Goal: Check status: Check status

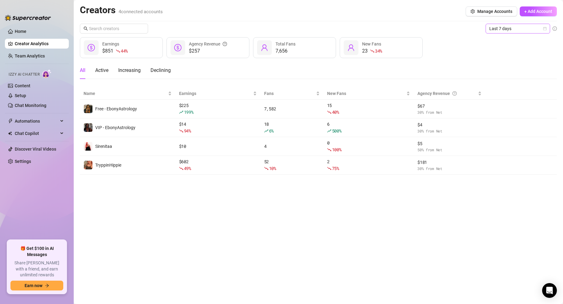
click at [545, 31] on span "Last 7 days" at bounding box center [517, 28] width 57 height 9
click at [515, 76] on div "Custom date" at bounding box center [517, 80] width 62 height 10
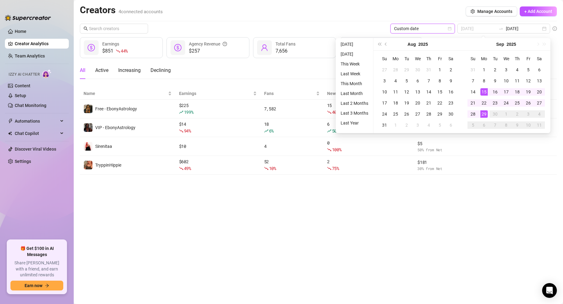
type input "[DATE]"
click at [483, 91] on div "15" at bounding box center [483, 91] width 7 height 7
type input "[DATE]"
click at [484, 116] on div "29" at bounding box center [483, 113] width 7 height 7
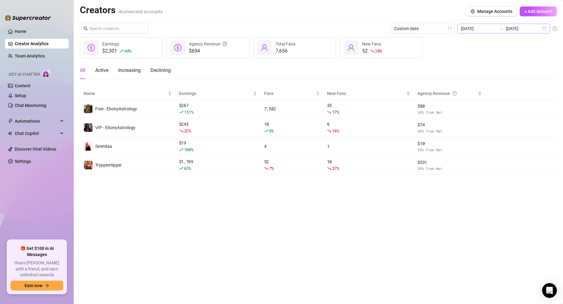
click at [543, 26] on div "[DATE] [DATE]" at bounding box center [503, 29] width 93 height 10
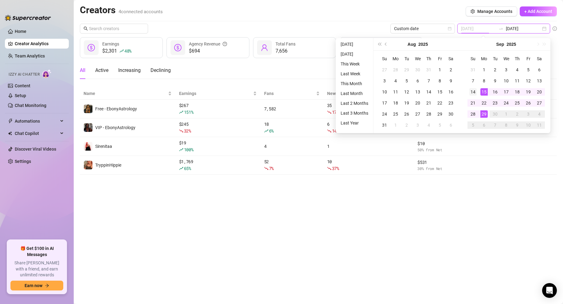
type input "[DATE]"
click at [474, 91] on div "14" at bounding box center [472, 91] width 7 height 7
type input "[DATE]"
click at [485, 114] on div "29" at bounding box center [483, 113] width 7 height 7
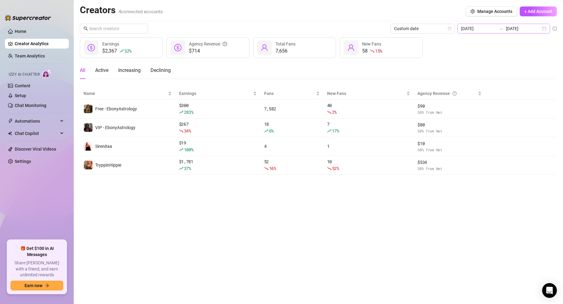
click at [543, 29] on div "[DATE] [DATE]" at bounding box center [503, 29] width 93 height 10
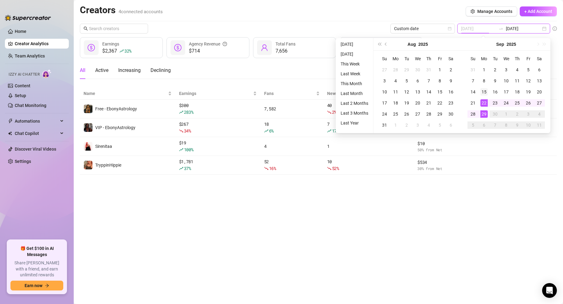
type input "[DATE]"
click at [484, 89] on div "15" at bounding box center [483, 91] width 7 height 7
type input "[DATE]"
click at [484, 112] on div "29" at bounding box center [483, 113] width 7 height 7
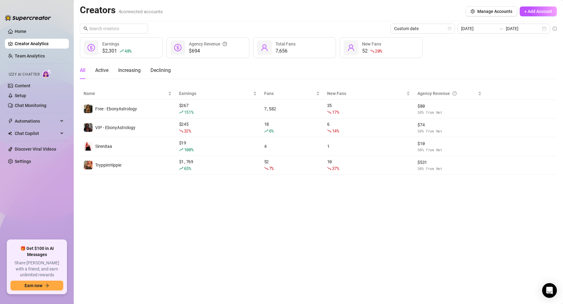
click at [451, 223] on main "Creators 4 connected accounts Manage Accounts + Add Account Custom date [DATE] …" at bounding box center [318, 152] width 489 height 304
click at [541, 29] on div "[DATE] [DATE]" at bounding box center [503, 29] width 93 height 10
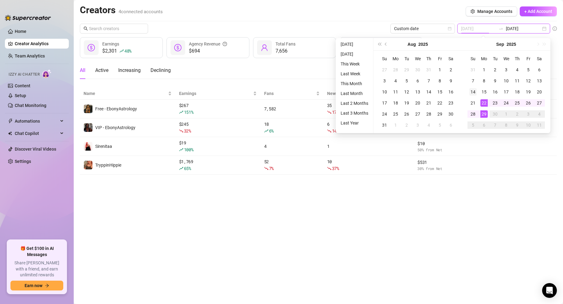
type input "[DATE]"
click at [473, 92] on div "14" at bounding box center [472, 91] width 7 height 7
type input "[DATE]"
click at [484, 114] on div "29" at bounding box center [483, 113] width 7 height 7
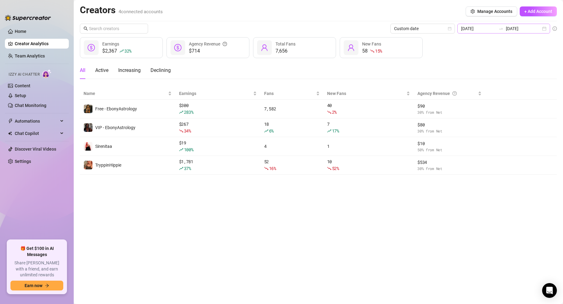
click at [542, 28] on div "[DATE] [DATE]" at bounding box center [503, 29] width 93 height 10
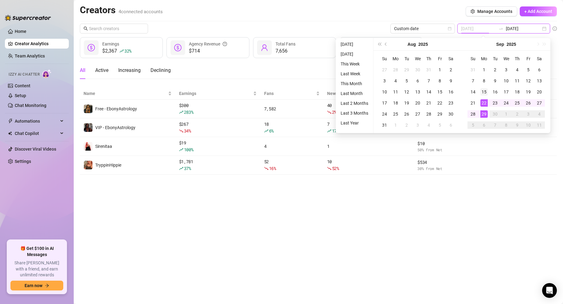
type input "[DATE]"
click at [482, 92] on div "15" at bounding box center [483, 91] width 7 height 7
type input "[DATE]"
click at [483, 114] on div "29" at bounding box center [483, 113] width 7 height 7
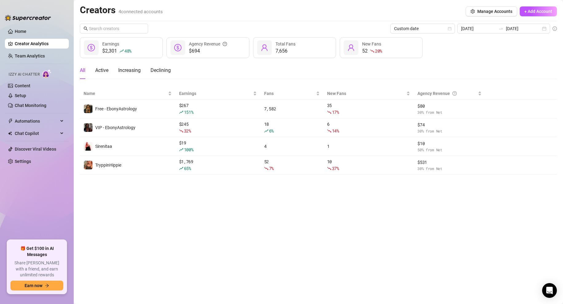
click at [453, 213] on main "Creators 4 connected accounts Manage Accounts + Add Account Custom date [DATE] …" at bounding box center [318, 152] width 489 height 304
click at [315, 202] on main "Creators 4 connected accounts Manage Accounts + Add Account Custom date [DATE] …" at bounding box center [318, 152] width 489 height 304
